Goal: Check status: Check status

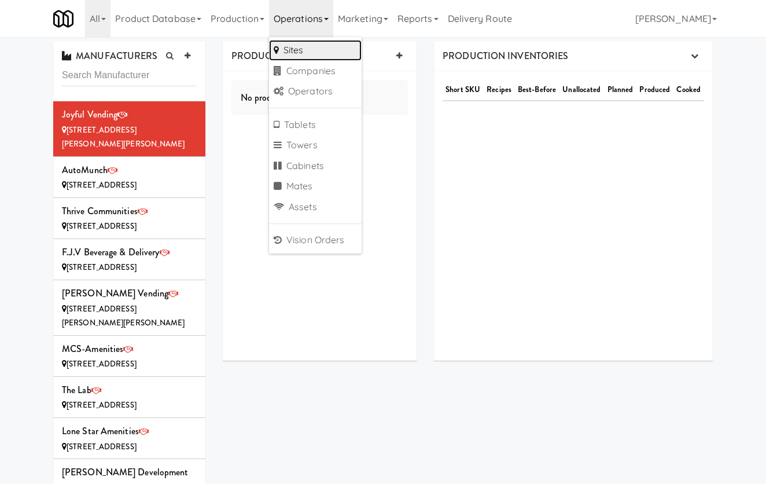
click at [329, 47] on link "Sites" at bounding box center [315, 50] width 93 height 21
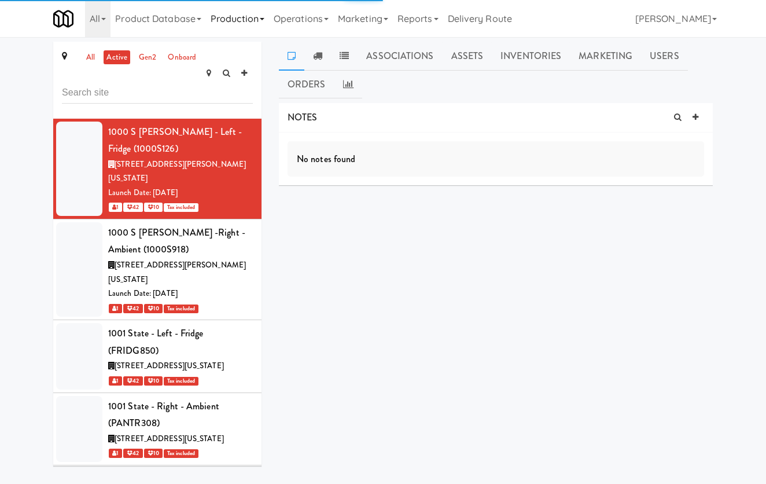
click at [255, 24] on link "Production" at bounding box center [237, 18] width 63 height 37
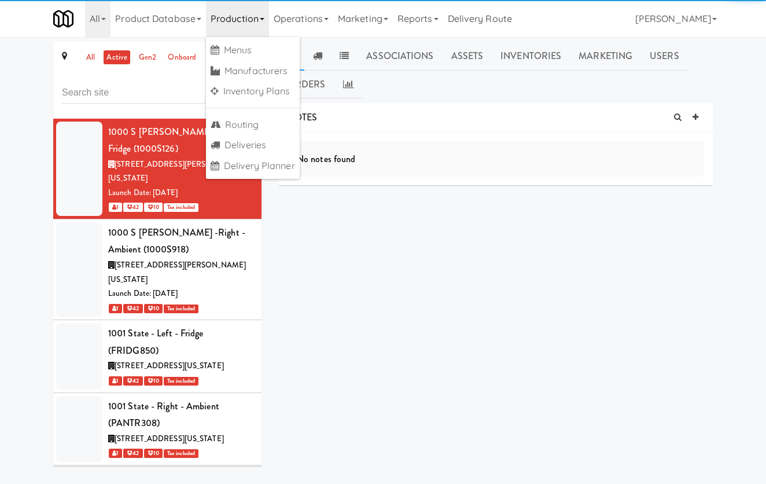
click at [264, 111] on ul "Menus Manufacturers Inventory Plans Routing Deliveries Delivery Planner" at bounding box center [253, 108] width 94 height 142
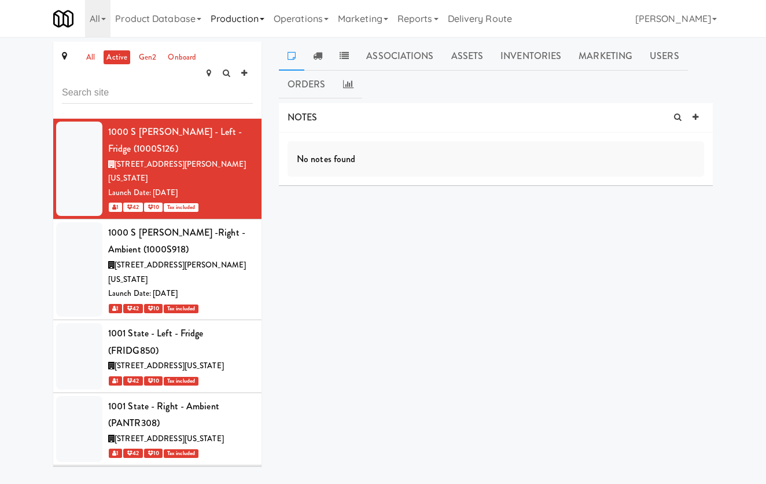
click at [248, 30] on link "Production" at bounding box center [237, 18] width 63 height 37
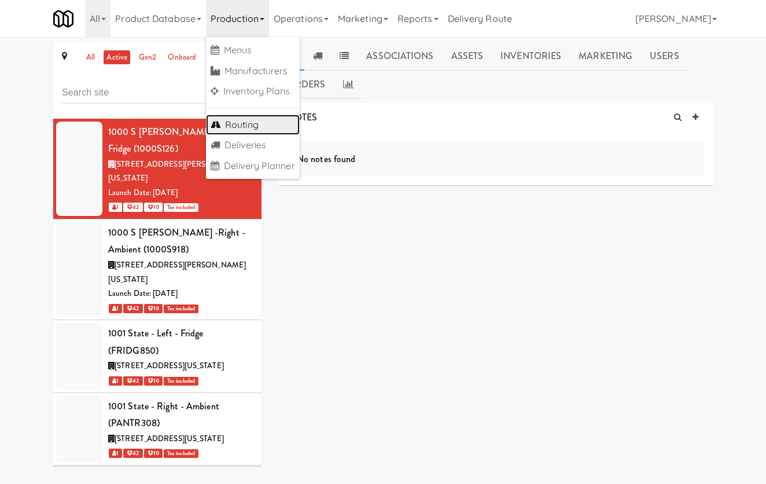
click at [261, 125] on link "Routing" at bounding box center [253, 125] width 94 height 21
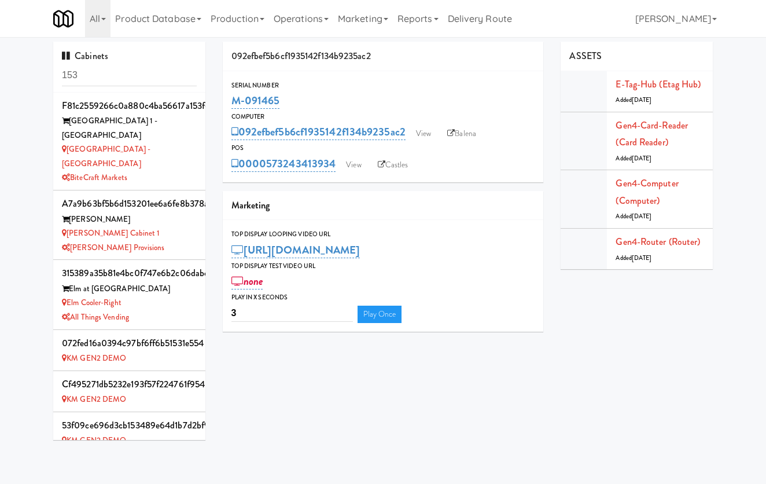
scroll to position [1469, 0]
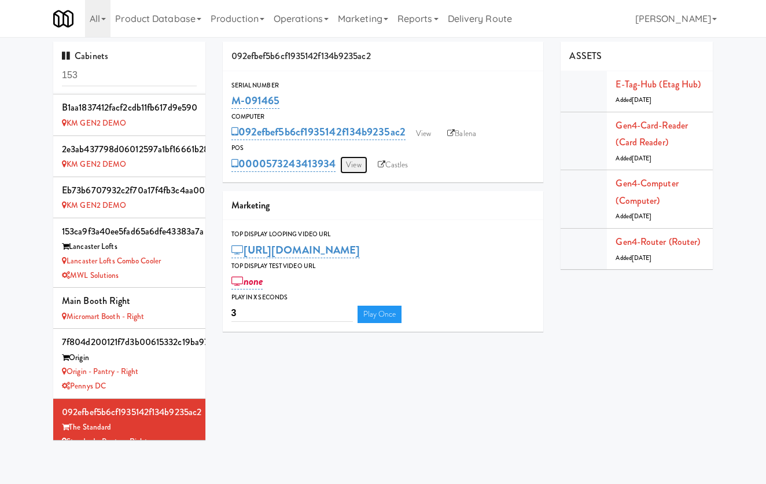
click at [355, 166] on link "View" at bounding box center [353, 164] width 27 height 17
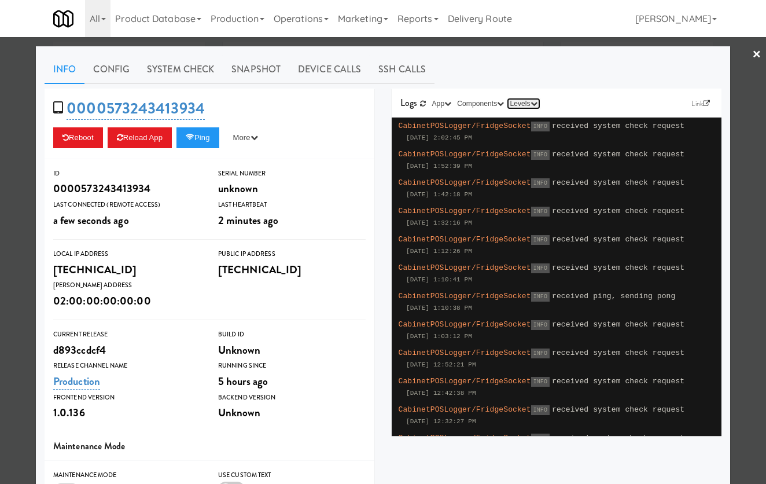
click at [529, 105] on button "Levels" at bounding box center [523, 104] width 33 height 12
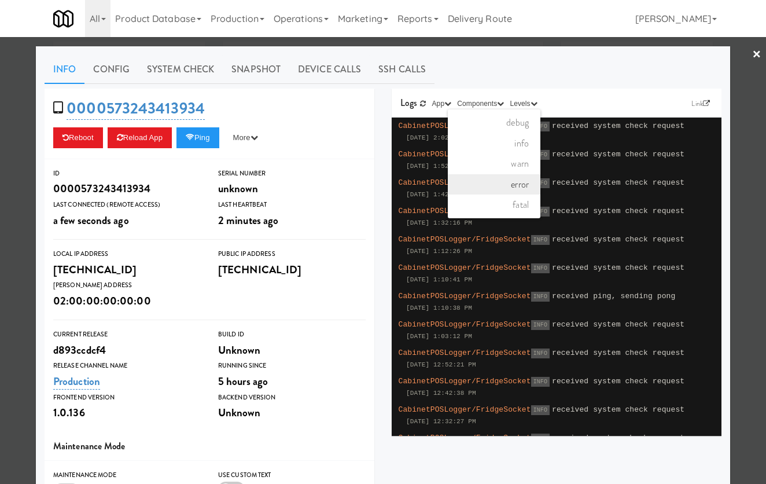
click at [518, 179] on link "error" at bounding box center [494, 184] width 93 height 21
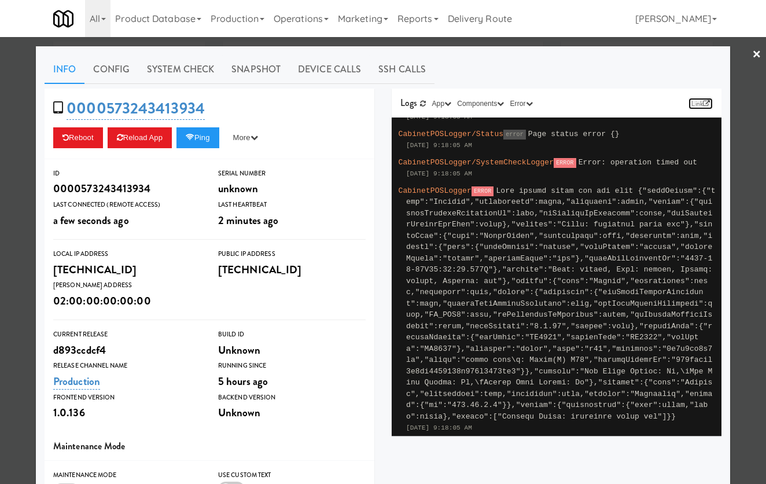
click at [705, 104] on icon at bounding box center [706, 103] width 7 height 7
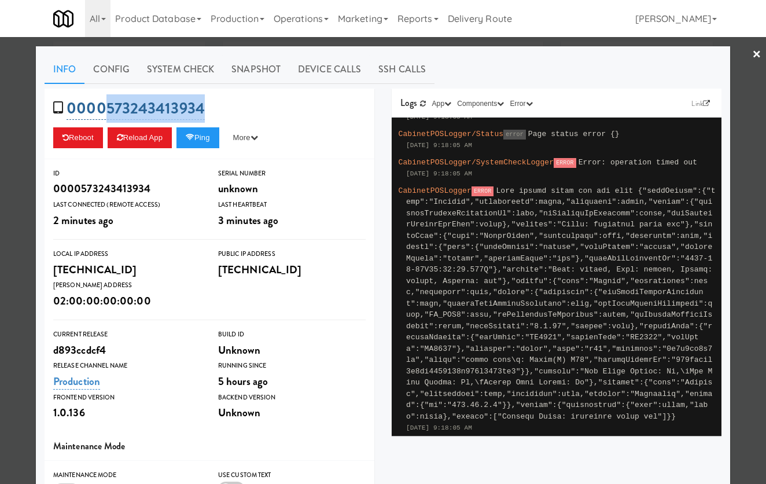
drag, startPoint x: 213, startPoint y: 109, endPoint x: 108, endPoint y: 108, distance: 105.3
click at [108, 108] on div "0000573243413934 Reboot Reload App Ping More Ping Server Restart Server Force R…" at bounding box center [210, 124] width 330 height 71
copy link "573243413934"
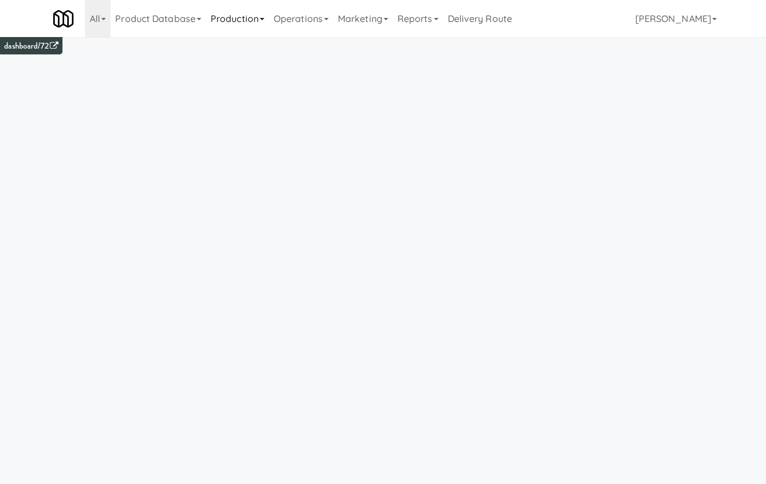
click at [238, 13] on link "Production" at bounding box center [237, 18] width 63 height 37
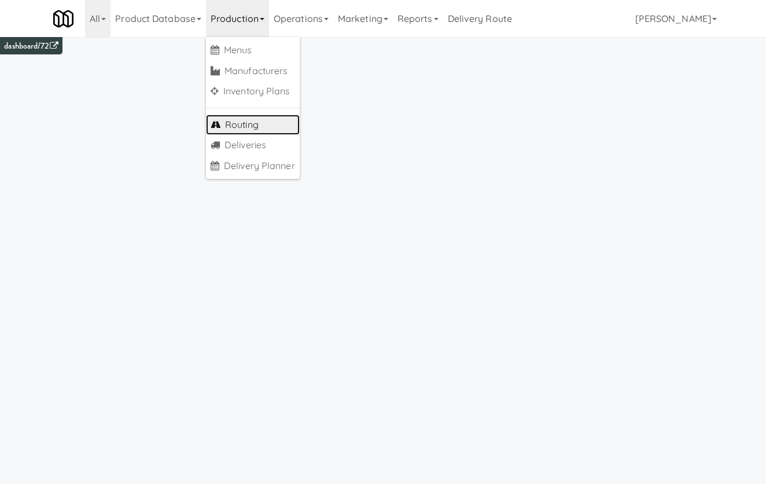
click at [261, 133] on link "Routing" at bounding box center [253, 125] width 94 height 21
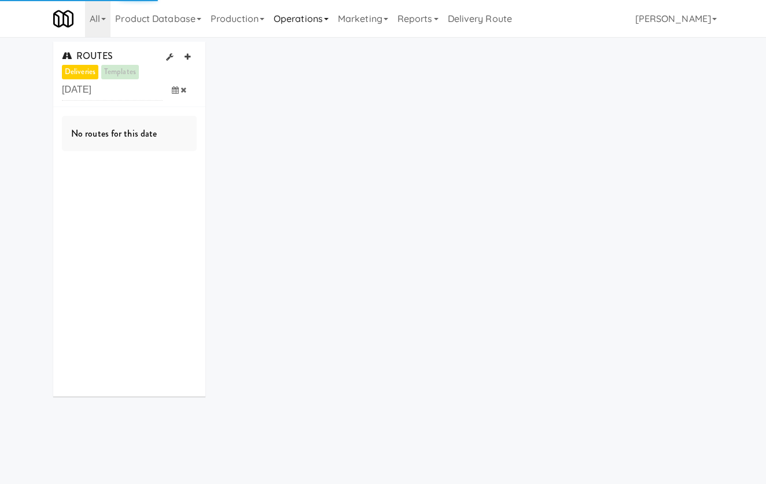
click at [298, 21] on link "Operations" at bounding box center [301, 18] width 64 height 37
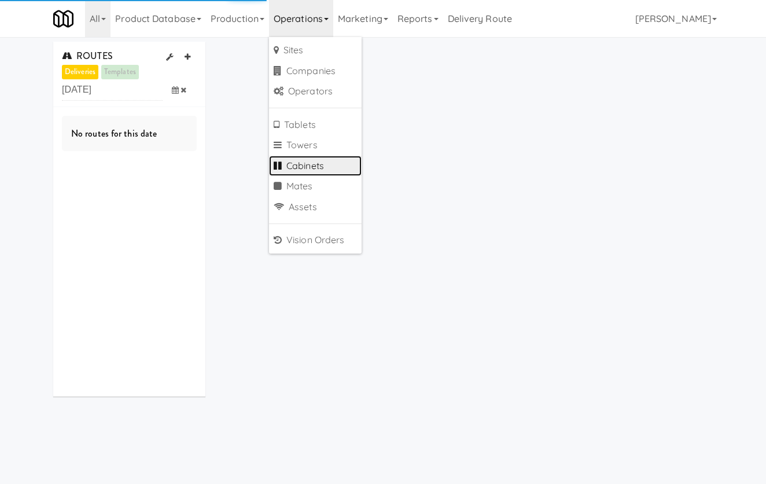
click at [327, 163] on link "Cabinets" at bounding box center [315, 166] width 93 height 21
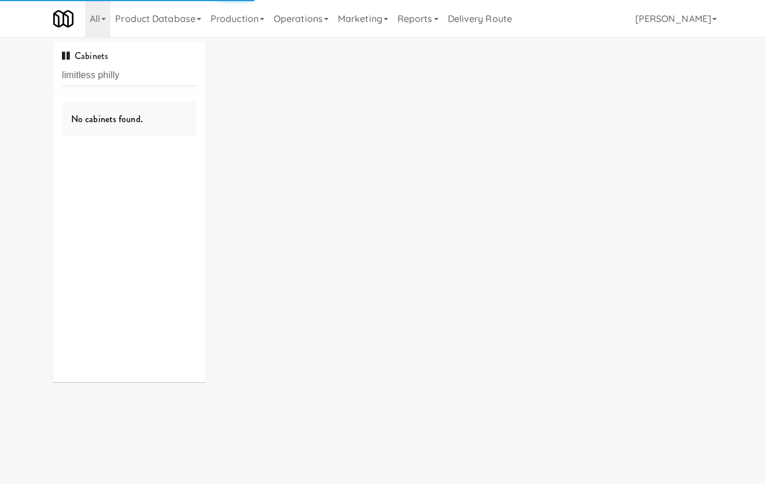
type input "limitless philly"
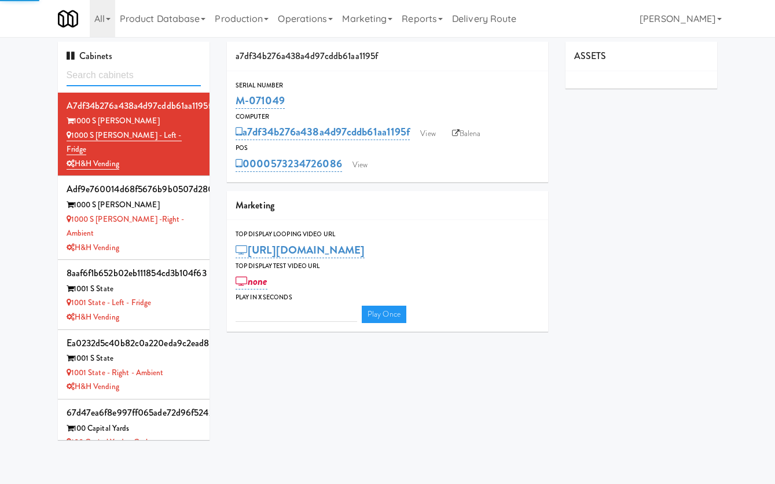
type input "3"
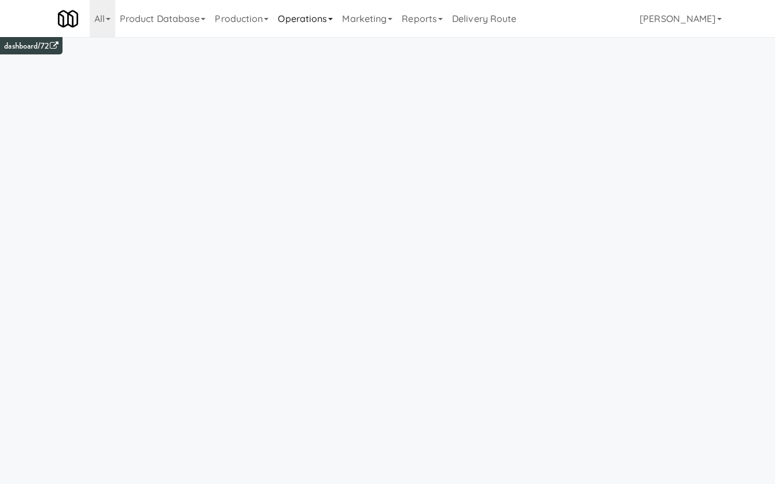
click at [307, 16] on link "Operations" at bounding box center [305, 18] width 64 height 37
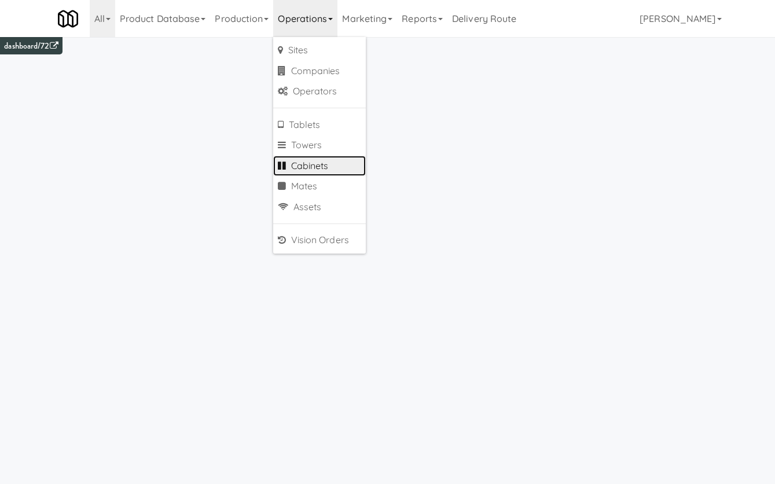
click at [320, 164] on link "Cabinets" at bounding box center [319, 166] width 93 height 21
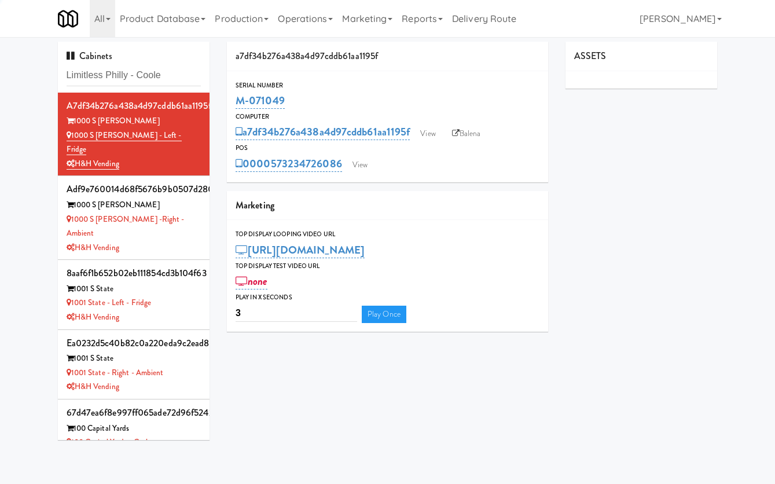
type input "Limitless Philly - Coole"
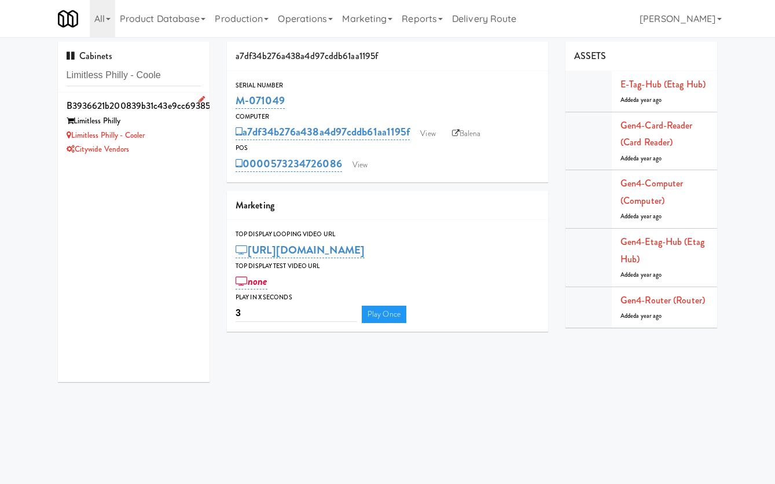
click at [146, 121] on div "Limitless Philly" at bounding box center [134, 121] width 135 height 14
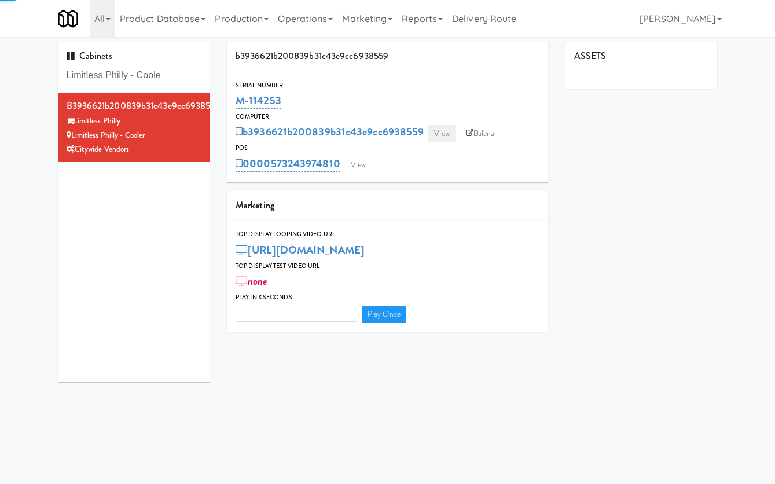
type input "3"
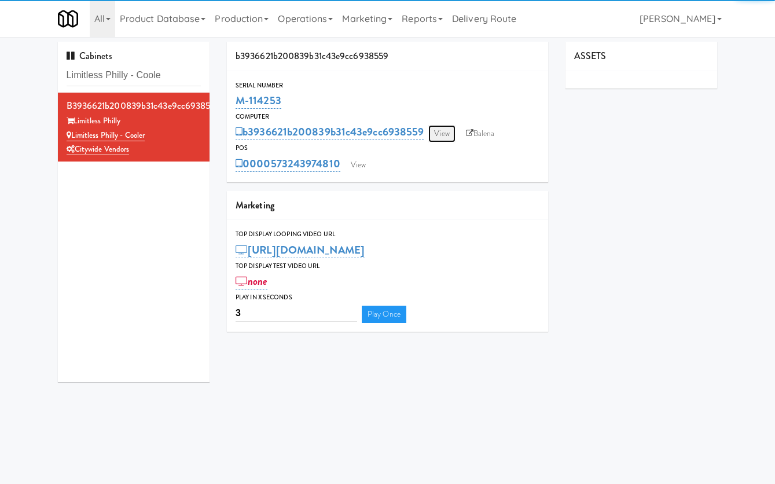
click at [444, 130] on link "View" at bounding box center [441, 133] width 27 height 17
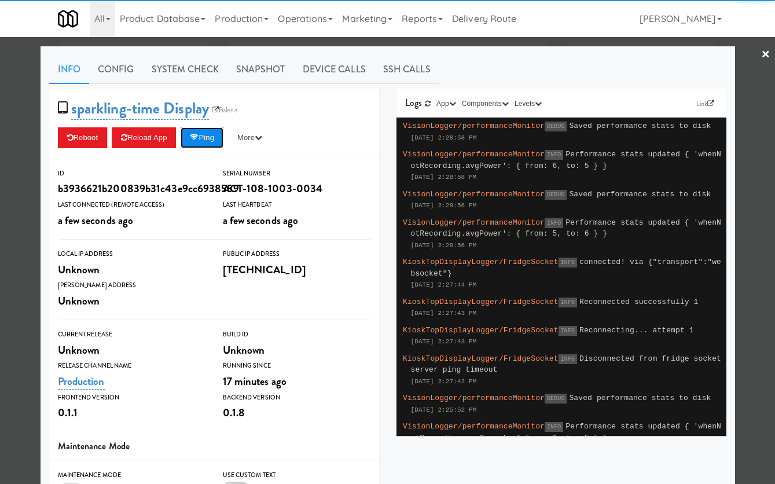
click at [211, 139] on button "Ping" at bounding box center [201, 137] width 43 height 21
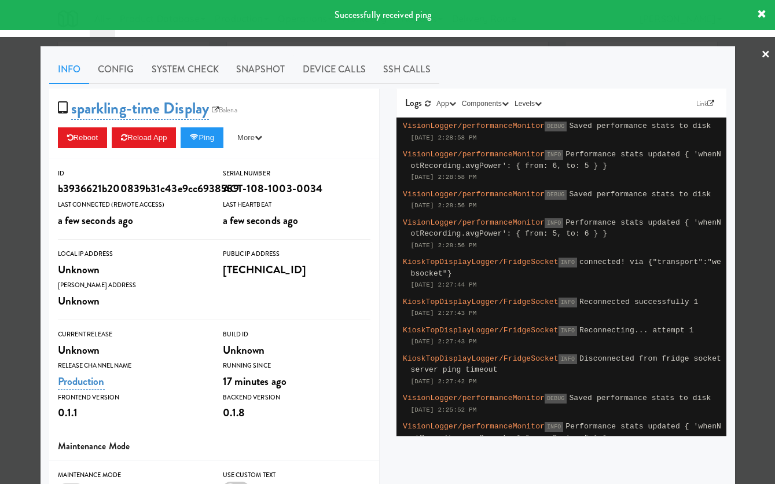
click at [24, 166] on div at bounding box center [387, 242] width 775 height 484
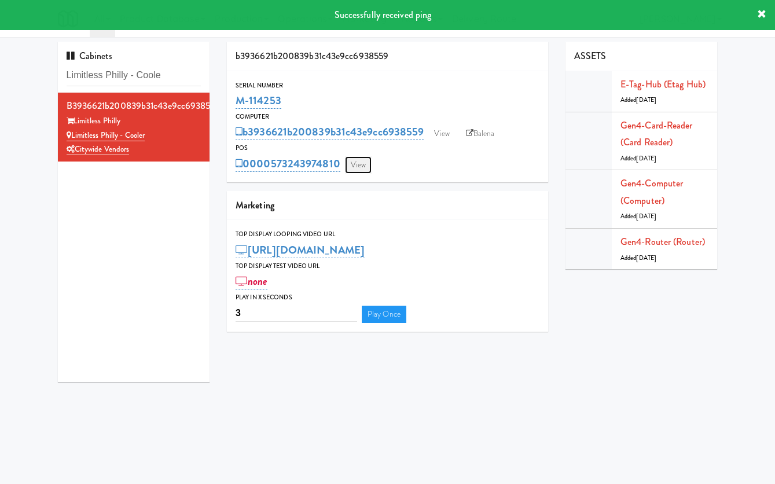
click at [357, 164] on link "View" at bounding box center [358, 164] width 27 height 17
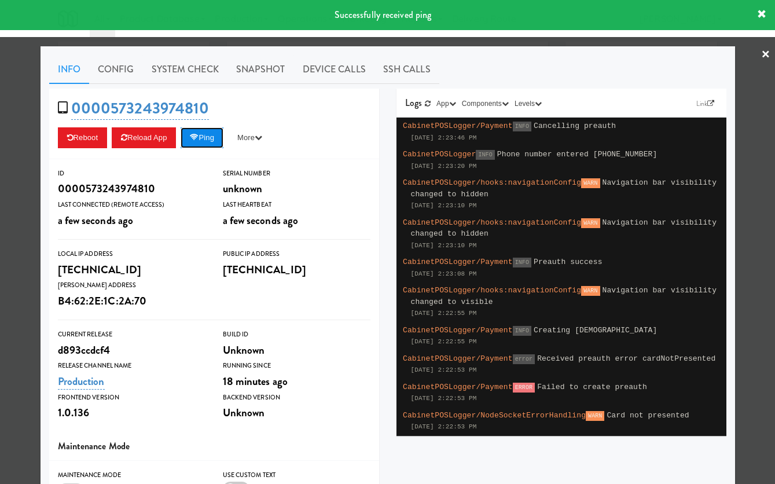
click at [210, 138] on button "Ping" at bounding box center [201, 137] width 43 height 21
